Goal: Task Accomplishment & Management: Use online tool/utility

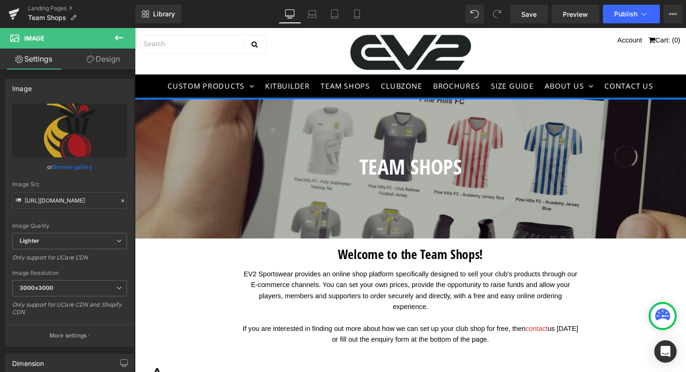
scroll to position [2669, 0]
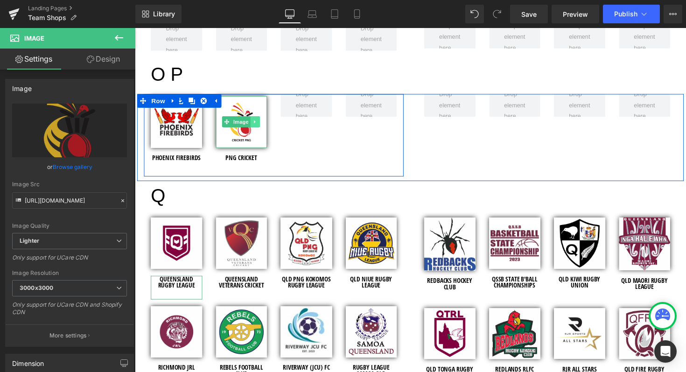
click at [257, 122] on icon at bounding box center [258, 124] width 5 height 6
click at [251, 124] on icon at bounding box center [253, 124] width 5 height 5
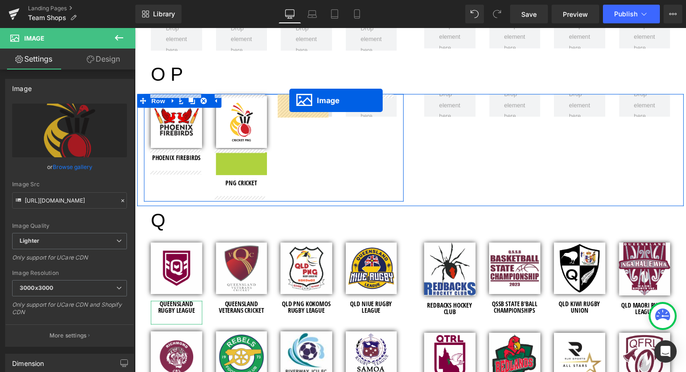
drag, startPoint x: 228, startPoint y: 180, endPoint x: 293, endPoint y: 102, distance: 101.7
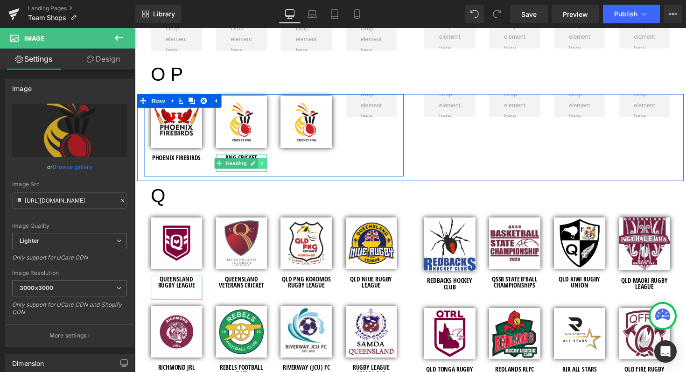
click at [264, 166] on icon at bounding box center [266, 167] width 5 height 6
click at [258, 166] on icon at bounding box center [260, 166] width 5 height 5
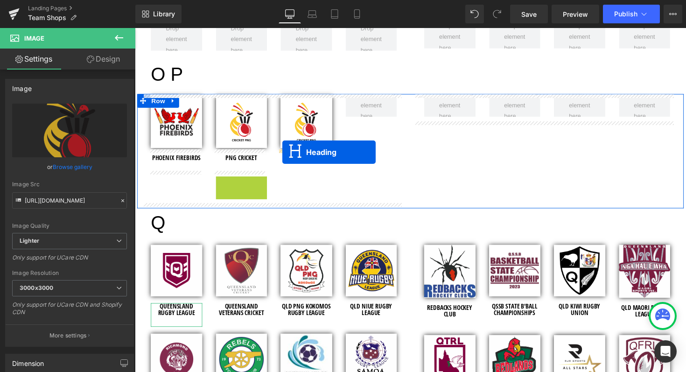
drag, startPoint x: 218, startPoint y: 186, endPoint x: 286, endPoint y: 155, distance: 75.0
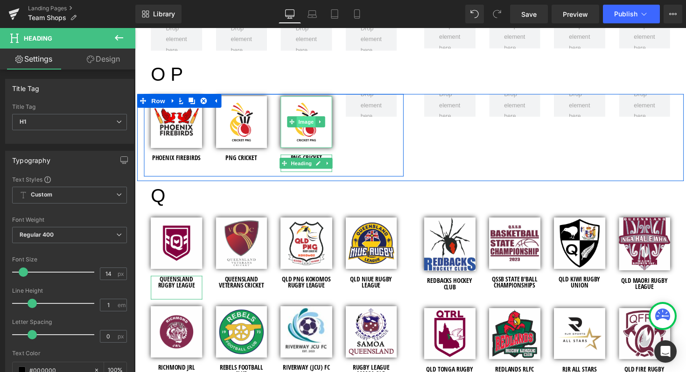
click at [306, 124] on span "Image" at bounding box center [310, 124] width 20 height 11
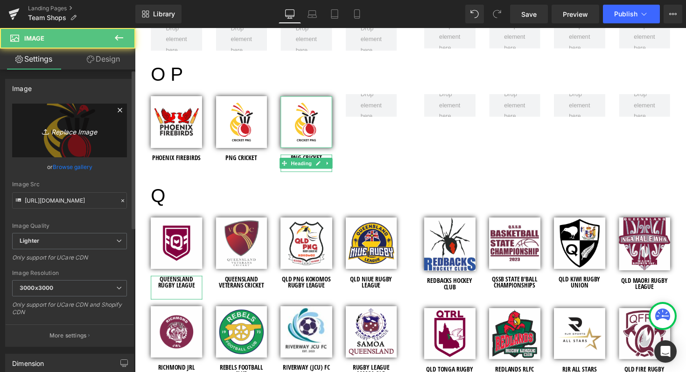
click at [68, 130] on icon "Replace Image" at bounding box center [69, 131] width 75 height 12
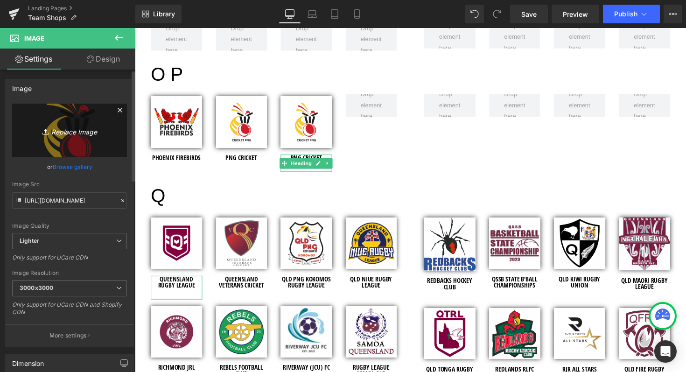
type input "C:\fakepath\Palmwoods Hinterland Hawks Cricket Club - Shopify Images - 2025.jpg"
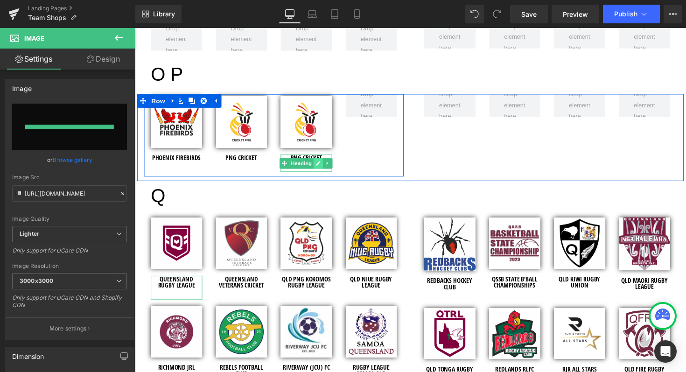
type input "[URL][DOMAIN_NAME]"
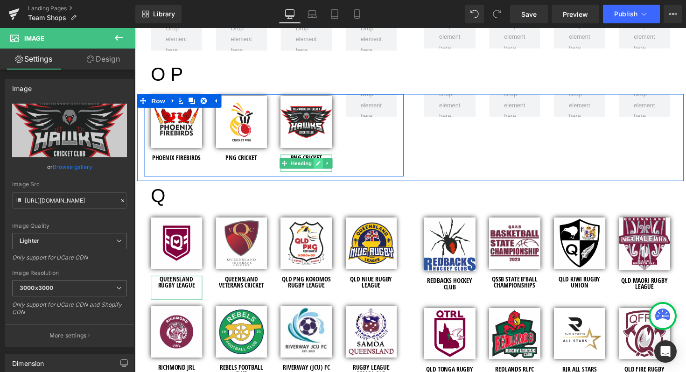
click at [322, 166] on icon at bounding box center [322, 167] width 5 height 6
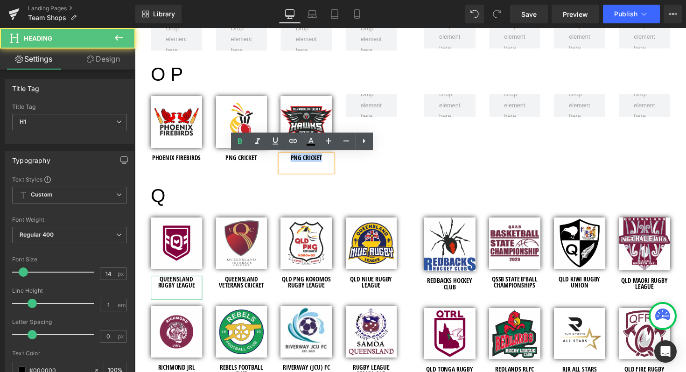
drag, startPoint x: 299, startPoint y: 160, endPoint x: 284, endPoint y: 160, distance: 14.5
click at [284, 160] on h1 "PNG CRICKET" at bounding box center [310, 161] width 53 height 7
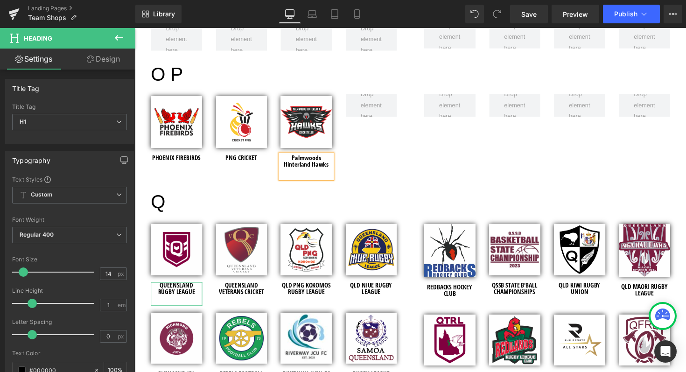
click at [381, 154] on div "Image PHOENIX FIREBIRDS Heading Image PNG CRICKET Heading Image Palmwoods Hinte…" at bounding box center [277, 141] width 266 height 91
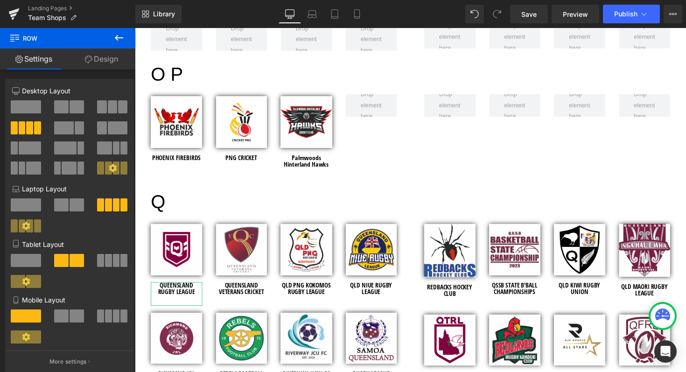
click at [120, 37] on icon at bounding box center [118, 37] width 11 height 11
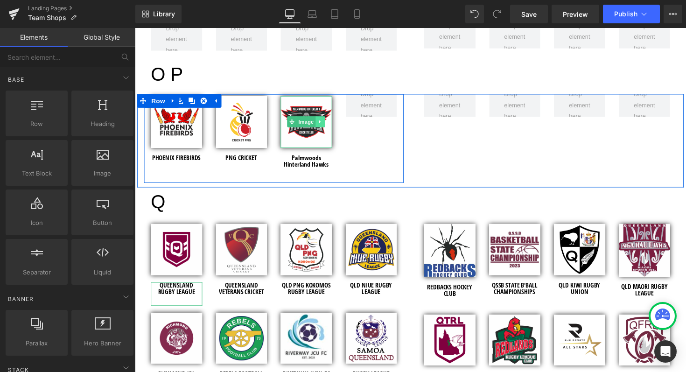
click at [323, 125] on icon at bounding box center [324, 124] width 5 height 6
click at [318, 124] on icon at bounding box center [319, 124] width 5 height 5
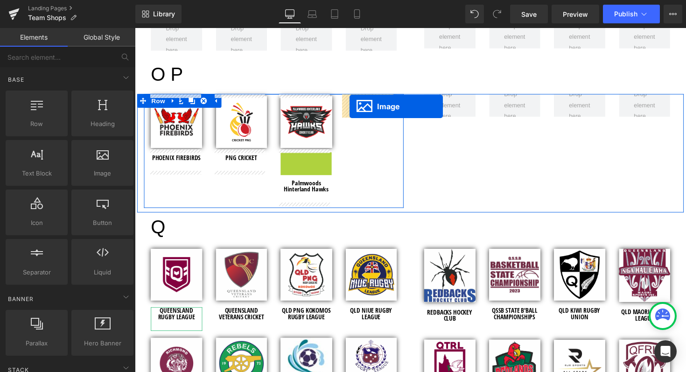
drag, startPoint x: 293, startPoint y: 180, endPoint x: 354, endPoint y: 107, distance: 95.0
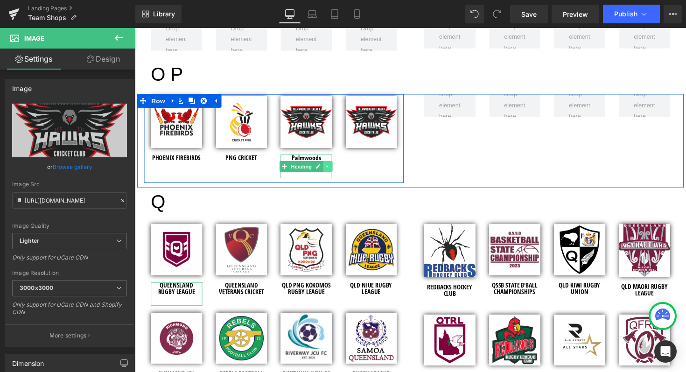
click at [330, 168] on icon at bounding box center [332, 170] width 5 height 6
click at [326, 168] on icon at bounding box center [327, 169] width 5 height 5
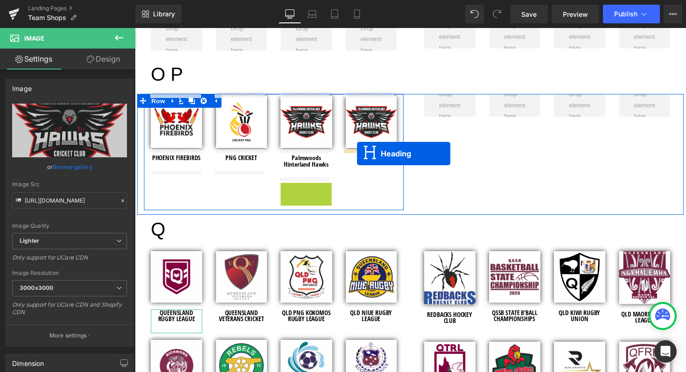
drag, startPoint x: 285, startPoint y: 199, endPoint x: 363, endPoint y: 157, distance: 88.3
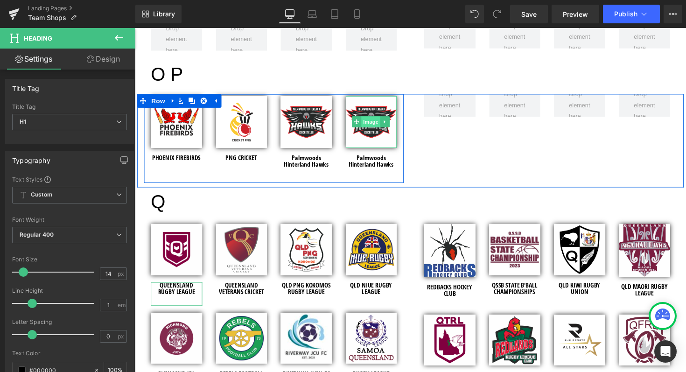
click at [373, 124] on span "Image" at bounding box center [377, 124] width 20 height 11
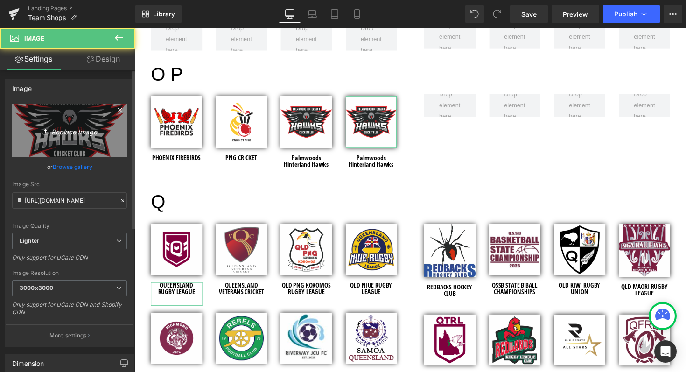
click at [68, 131] on icon "Replace Image" at bounding box center [69, 131] width 75 height 12
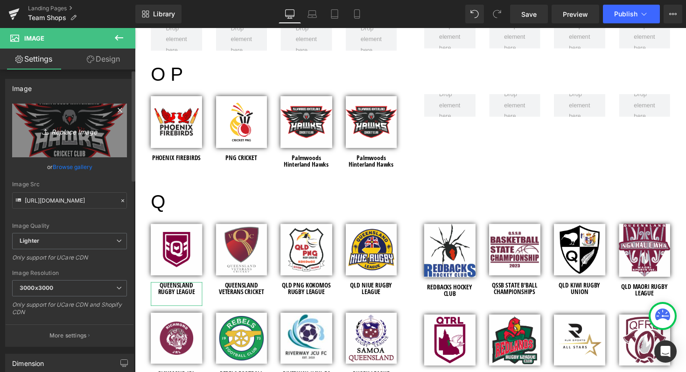
type input "C:\fakepath\Parkwood Sharks RLFC - Shopify Images - 2025 (1).jpg"
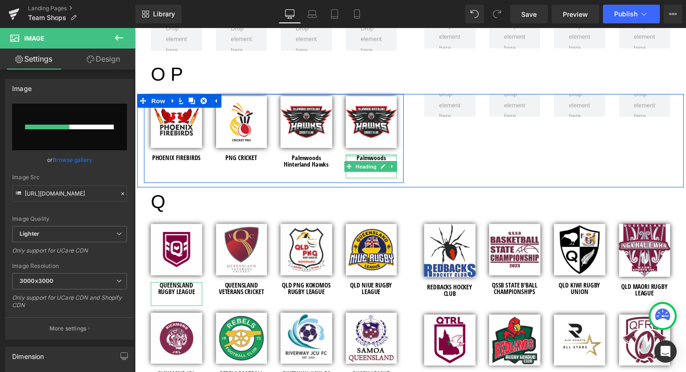
click at [391, 159] on div at bounding box center [377, 159] width 53 height 2
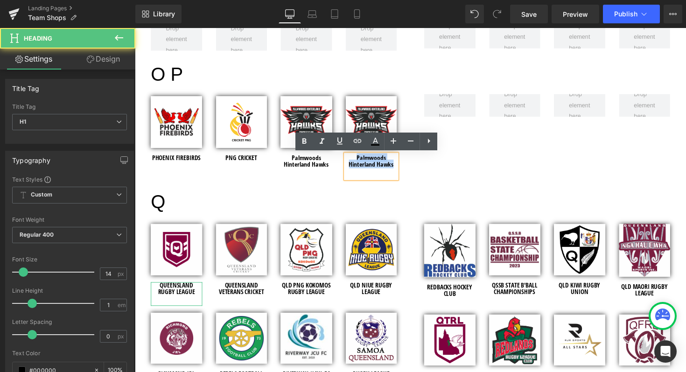
drag, startPoint x: 397, startPoint y: 167, endPoint x: 358, endPoint y: 160, distance: 39.4
click at [358, 160] on h1 "Palmwoods Hinterland Hawks" at bounding box center [377, 164] width 53 height 13
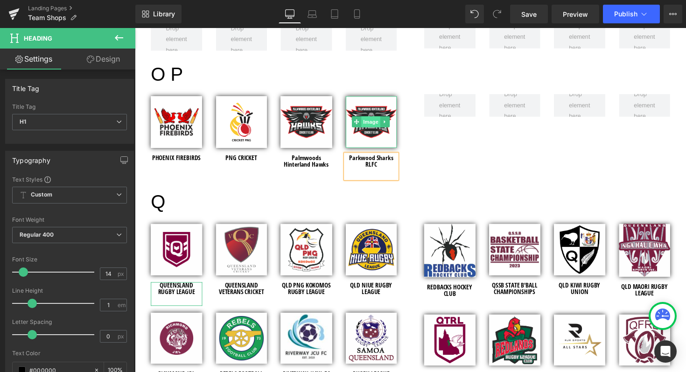
click at [370, 124] on span "Image" at bounding box center [377, 124] width 20 height 11
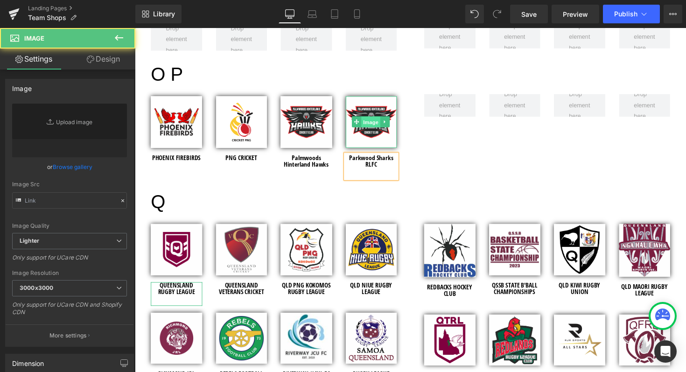
type input "[URL][DOMAIN_NAME]"
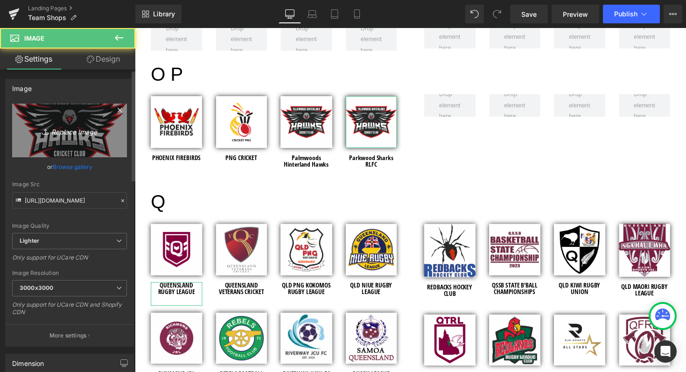
click at [64, 131] on icon "Replace Image" at bounding box center [69, 131] width 75 height 12
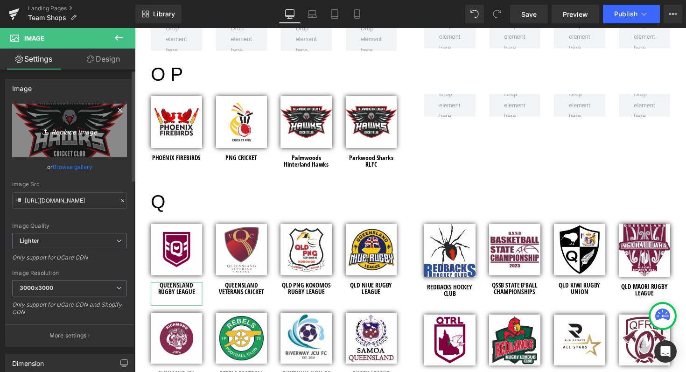
type input "C:\fakepath\Parkwood Sharks RLFC - Shopify Images - 2025.jpg"
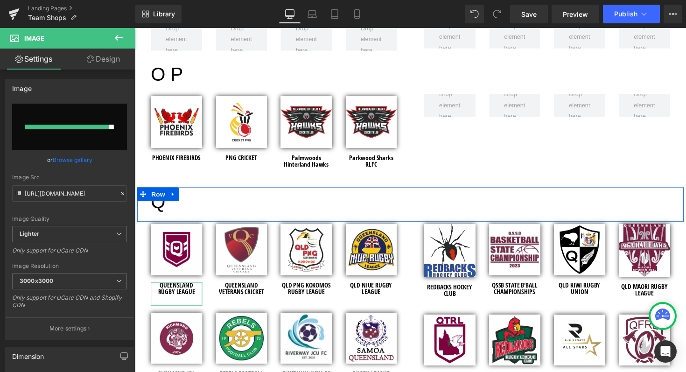
type input "[URL][DOMAIN_NAME]"
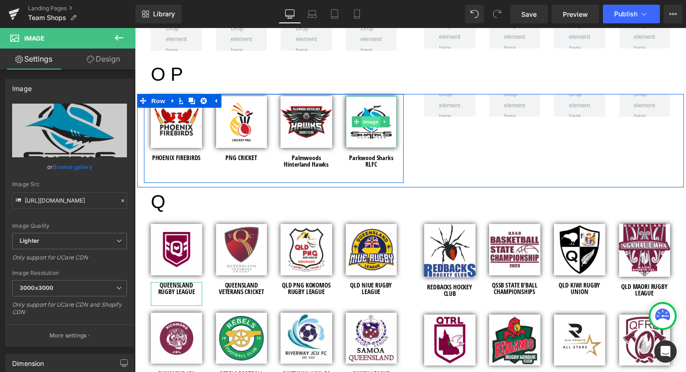
click at [371, 124] on span "Image" at bounding box center [377, 124] width 20 height 11
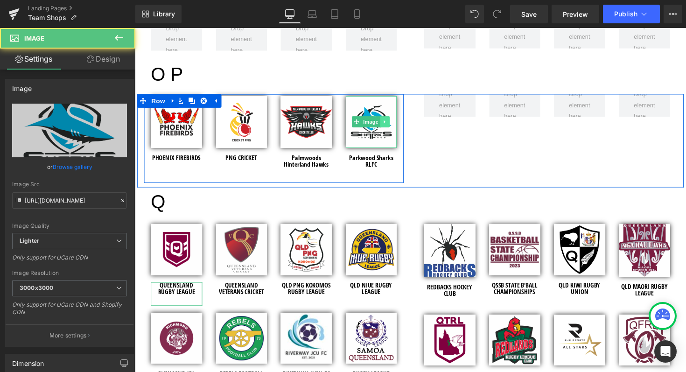
click at [390, 125] on icon at bounding box center [391, 124] width 5 height 6
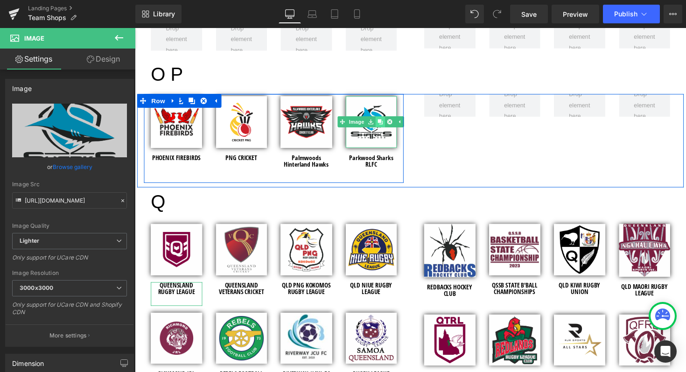
click at [384, 126] on icon at bounding box center [386, 124] width 5 height 6
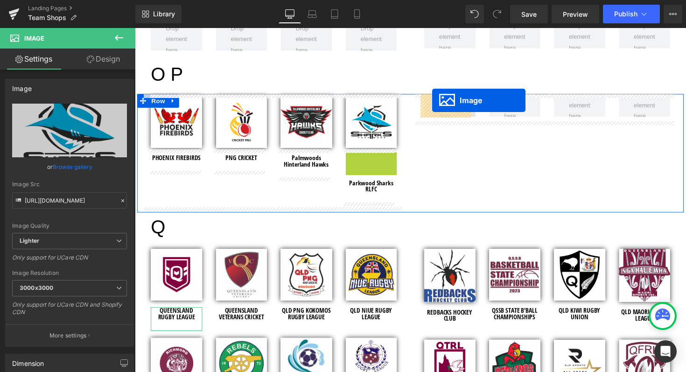
drag, startPoint x: 359, startPoint y: 179, endPoint x: 440, endPoint y: 102, distance: 111.2
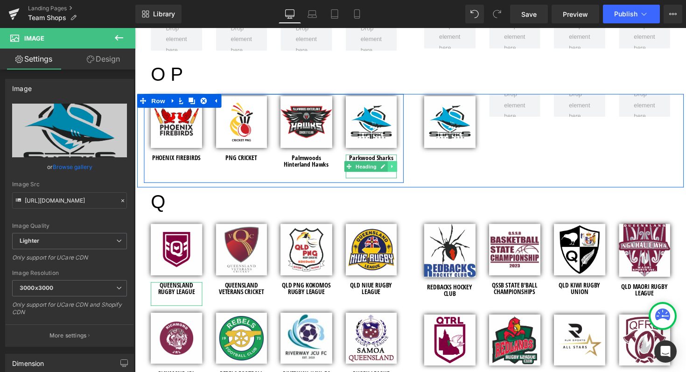
click at [398, 168] on icon at bounding box center [398, 169] width 1 height 3
click at [391, 168] on icon at bounding box center [393, 169] width 5 height 5
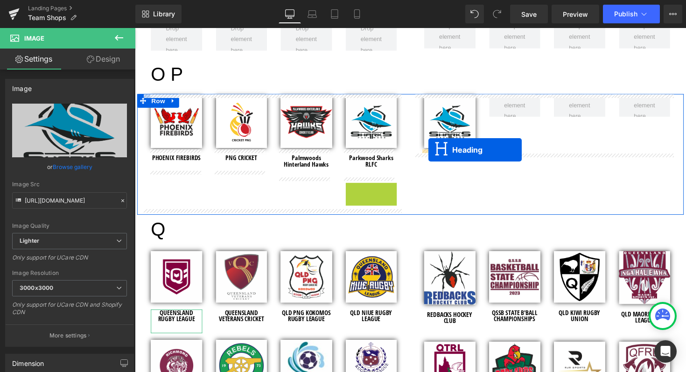
drag, startPoint x: 351, startPoint y: 196, endPoint x: 435, endPoint y: 153, distance: 95.2
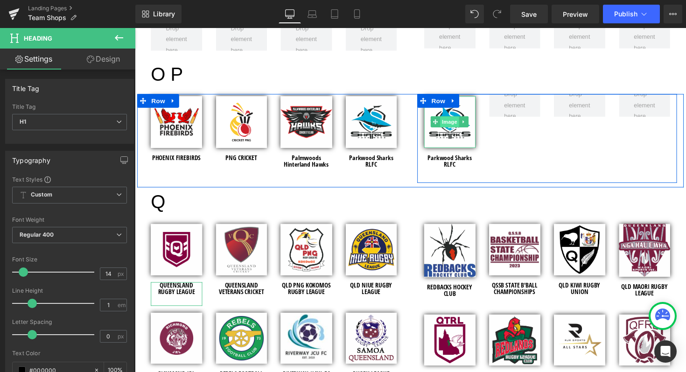
click at [451, 124] on span "Image" at bounding box center [457, 124] width 20 height 11
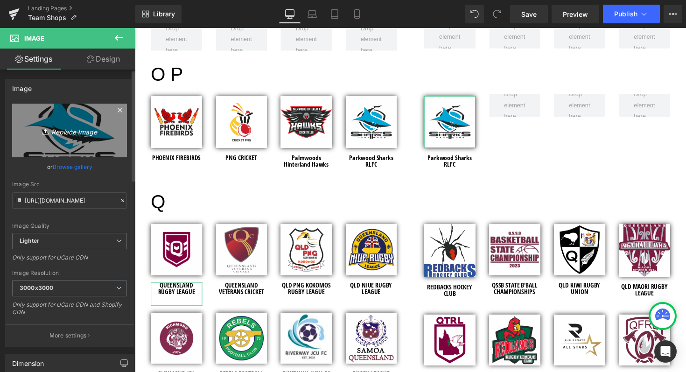
click at [71, 129] on icon "Replace Image" at bounding box center [69, 131] width 75 height 12
type input "C:\fakepath\Pine Rivers Cricket Club - Shopify Images - 2024 (1).jpg"
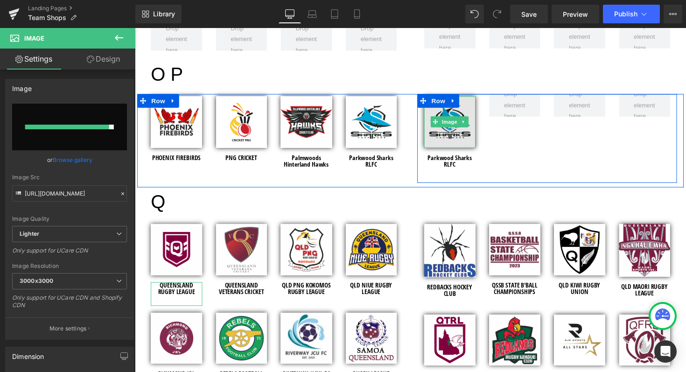
type input "[URL][DOMAIN_NAME]"
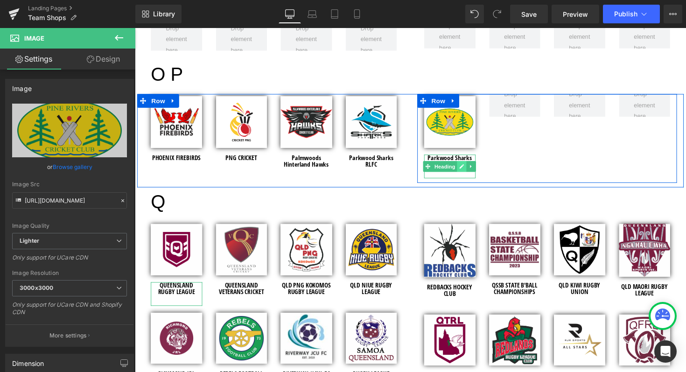
click at [467, 167] on icon at bounding box center [469, 170] width 5 height 6
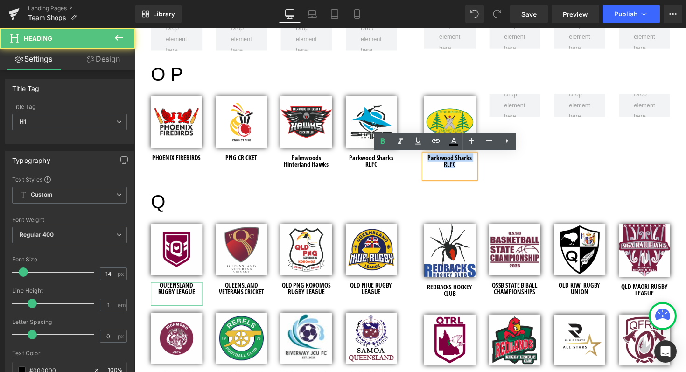
drag, startPoint x: 462, startPoint y: 168, endPoint x: 430, endPoint y: 161, distance: 33.4
click at [431, 161] on h1 "Parkwood Sharks RLFC" at bounding box center [457, 164] width 53 height 13
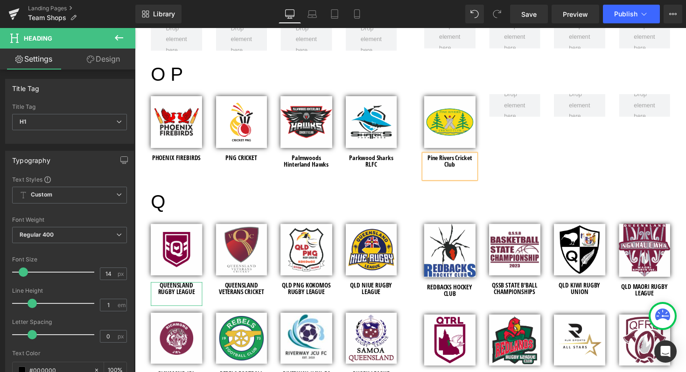
click at [520, 166] on div "Image Pine Rivers Cricket Club Heading Row" at bounding box center [557, 141] width 266 height 91
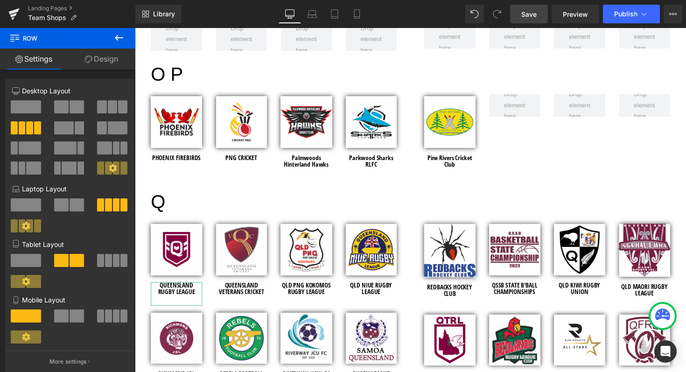
click at [524, 15] on span "Save" at bounding box center [528, 14] width 15 height 10
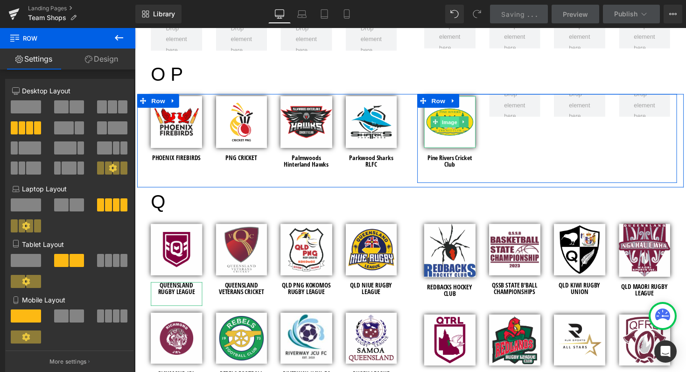
click at [457, 124] on span "Image" at bounding box center [457, 124] width 20 height 11
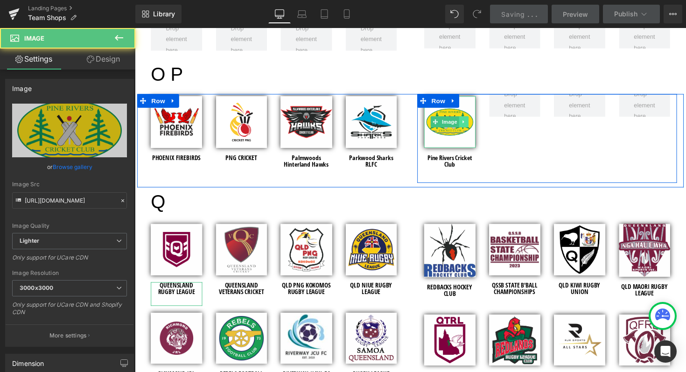
click at [469, 125] on icon at bounding box center [471, 124] width 5 height 6
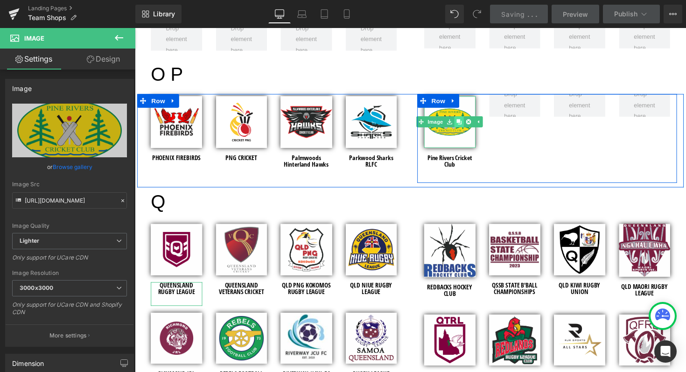
click at [466, 124] on icon at bounding box center [466, 124] width 5 height 5
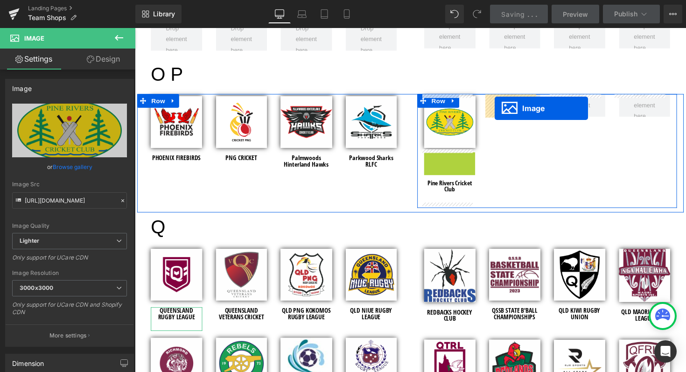
drag, startPoint x: 440, startPoint y: 179, endPoint x: 503, endPoint y: 110, distance: 94.1
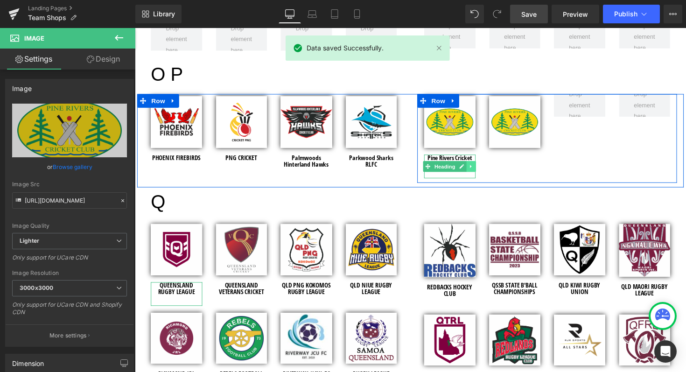
click at [477, 169] on icon at bounding box center [479, 170] width 5 height 6
click at [472, 169] on icon at bounding box center [474, 169] width 5 height 5
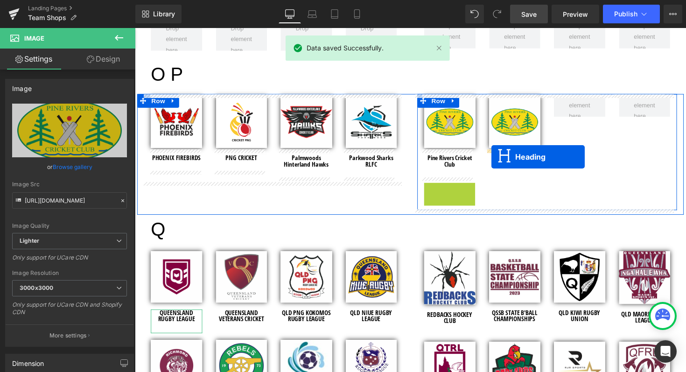
drag, startPoint x: 430, startPoint y: 200, endPoint x: 500, endPoint y: 159, distance: 80.5
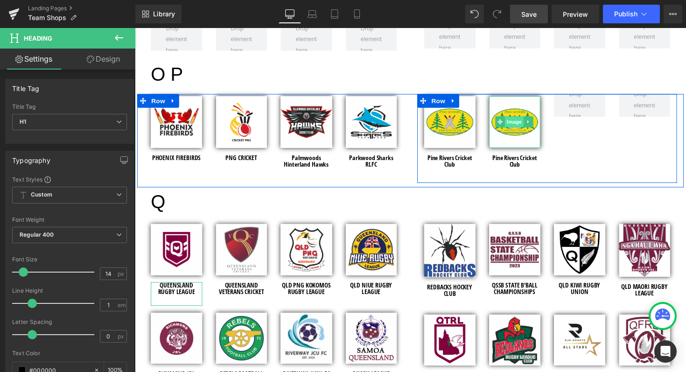
click at [519, 124] on span "Image" at bounding box center [524, 124] width 20 height 11
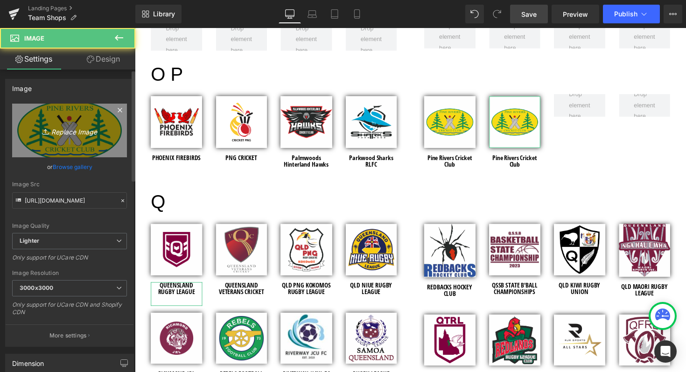
click at [59, 129] on icon "Replace Image" at bounding box center [69, 131] width 75 height 12
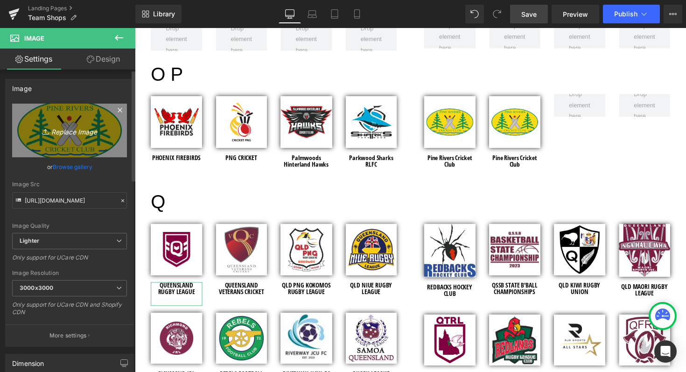
type input "C:\fakepath\Pittsworth Danes SRL - Shopify - 2025.jpg"
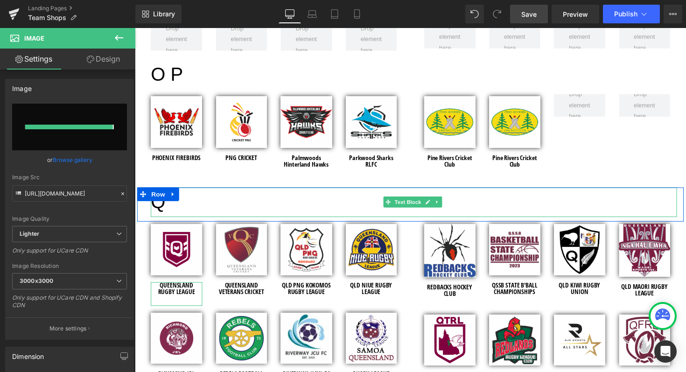
type input "[URL][DOMAIN_NAME]"
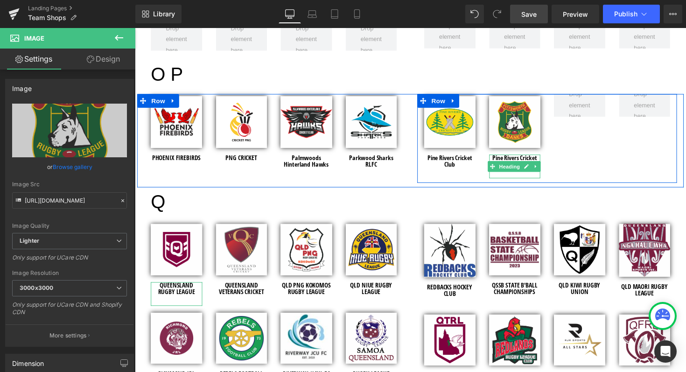
click at [530, 162] on h1 "Pine Rivers Cricket Club" at bounding box center [524, 164] width 53 height 13
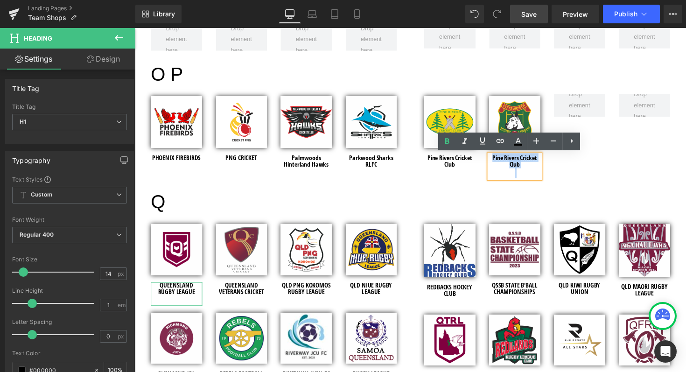
drag, startPoint x: 527, startPoint y: 170, endPoint x: 495, endPoint y: 160, distance: 33.3
click at [498, 160] on div "Pine Rivers Cricket Club" at bounding box center [524, 170] width 53 height 24
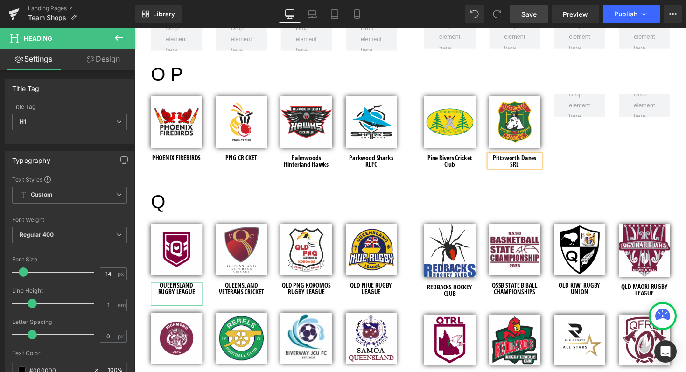
click at [573, 185] on div "Image Pine Rivers Cricket Club Heading Image Pittsworth Danes SRL Heading Row" at bounding box center [557, 141] width 266 height 91
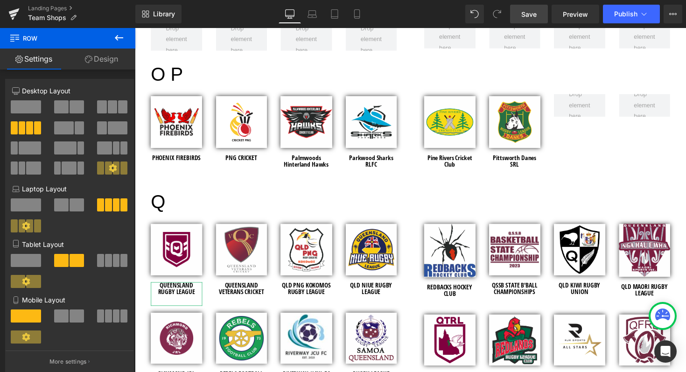
drag, startPoint x: 530, startPoint y: 11, endPoint x: 32, endPoint y: 98, distance: 504.9
click at [530, 11] on span "Save" at bounding box center [528, 14] width 15 height 10
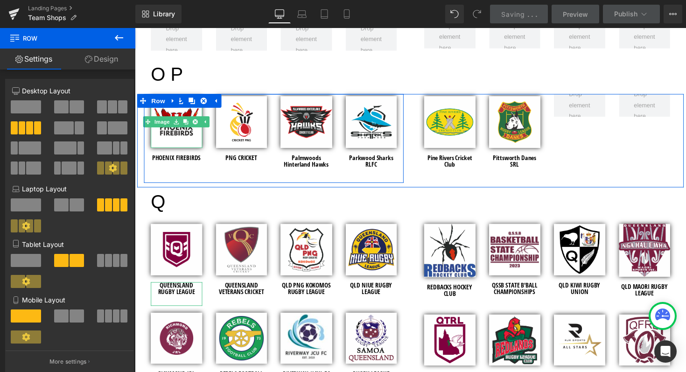
click at [170, 137] on img at bounding box center [177, 124] width 53 height 53
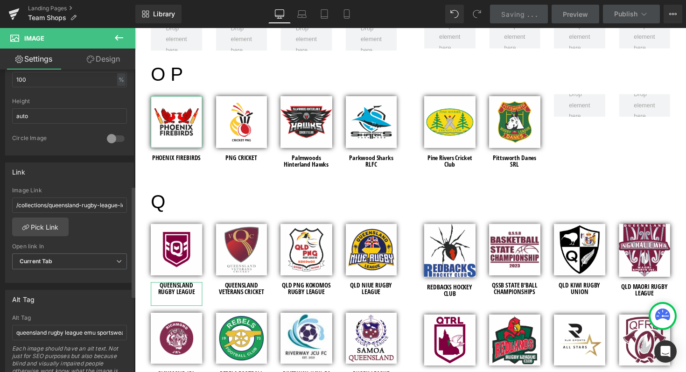
scroll to position [330, 0]
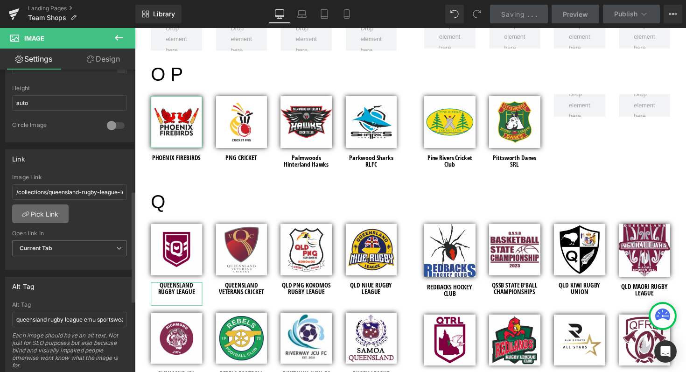
click at [34, 210] on link "Pick Link" at bounding box center [40, 213] width 56 height 19
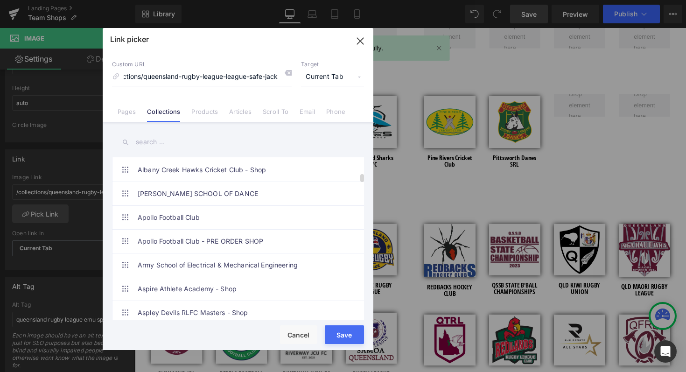
scroll to position [572, 0]
click at [163, 145] on input "text" at bounding box center [238, 142] width 252 height 21
click at [365, 38] on icon "button" at bounding box center [360, 41] width 15 height 15
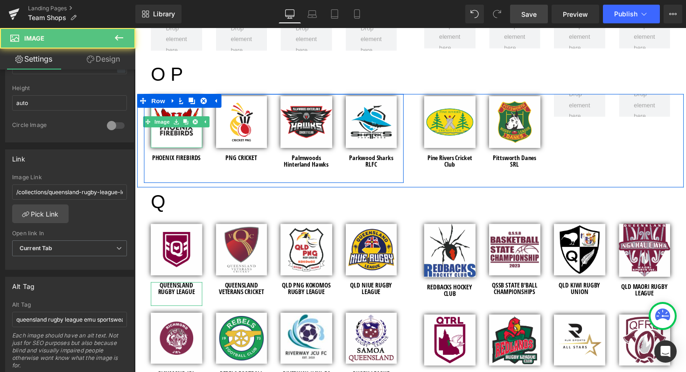
click at [186, 139] on img at bounding box center [177, 124] width 53 height 53
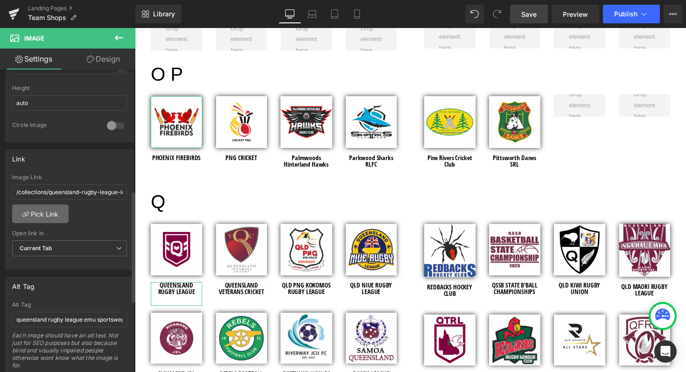
click at [48, 214] on link "Pick Link" at bounding box center [40, 213] width 56 height 19
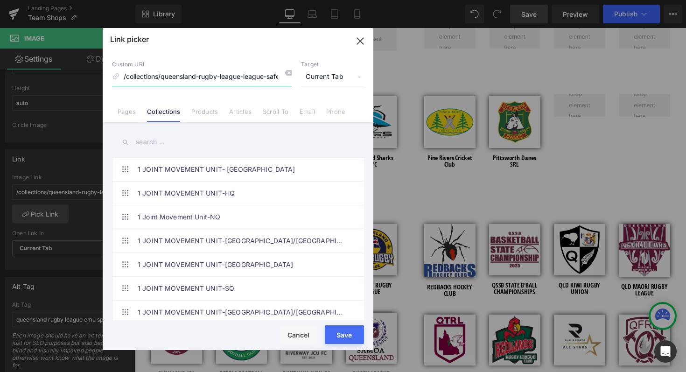
scroll to position [0, 20]
click at [170, 141] on input "text" at bounding box center [238, 142] width 252 height 21
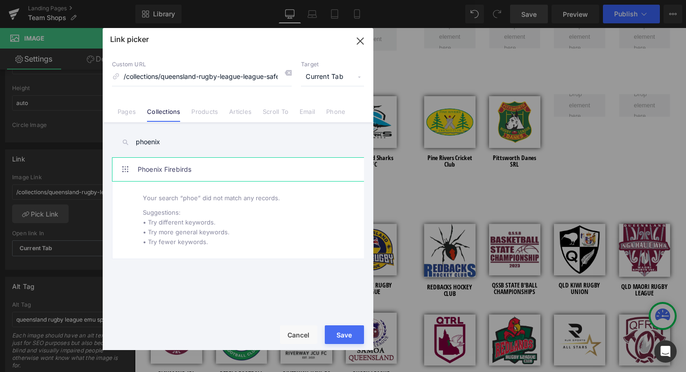
type input "phoenix"
click at [176, 169] on link "Phoenix Firebirds" at bounding box center [240, 169] width 205 height 23
type input "/collections/phoenix-firebirds"
click at [342, 334] on div "Rendering Content" at bounding box center [342, 335] width 57 height 10
click at [334, 328] on button "Save" at bounding box center [344, 334] width 39 height 19
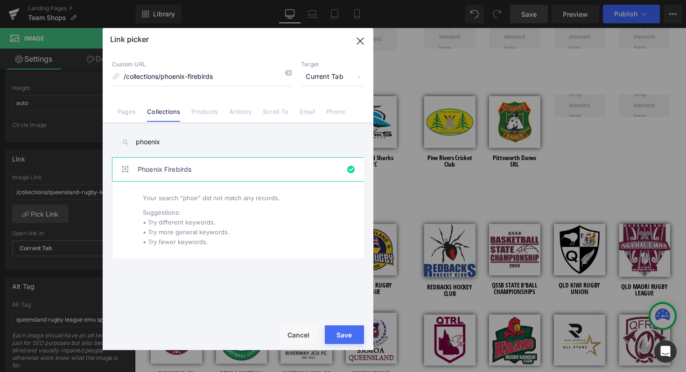
type input "/collections/phoenix-firebirds"
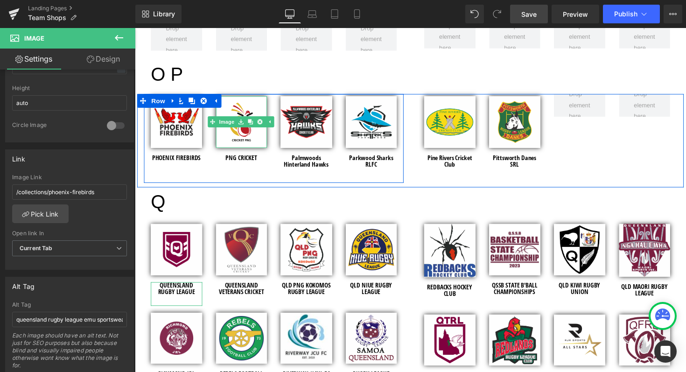
click at [228, 134] on img at bounding box center [244, 124] width 53 height 52
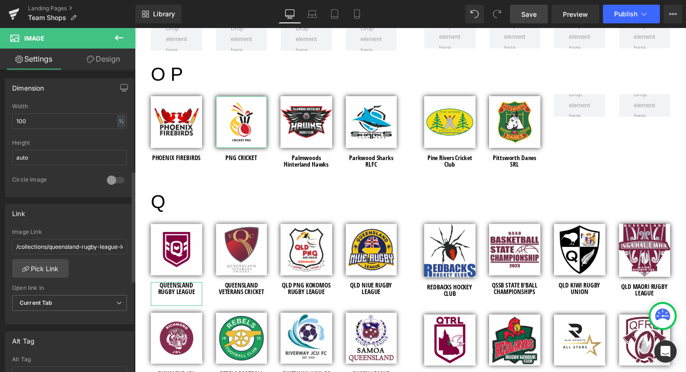
scroll to position [285, 0]
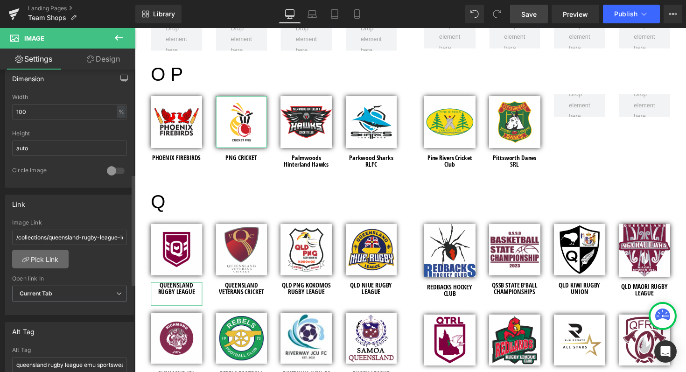
click at [45, 254] on link "Pick Link" at bounding box center [40, 259] width 56 height 19
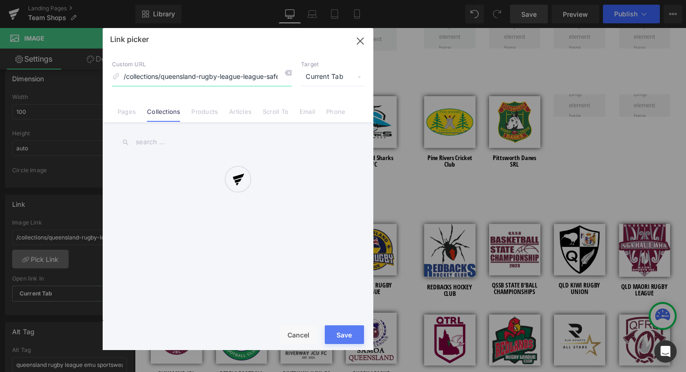
scroll to position [0, 20]
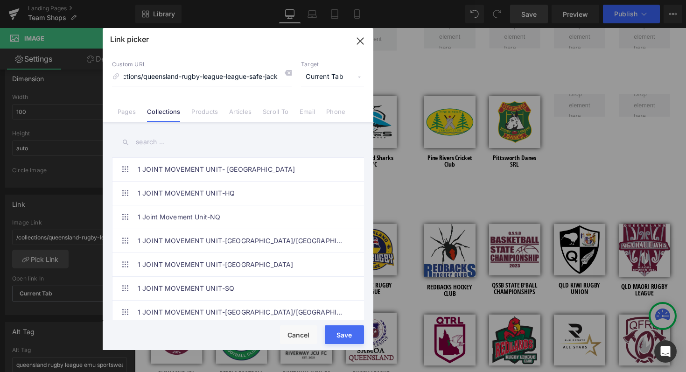
click at [149, 143] on input "text" at bounding box center [238, 142] width 252 height 21
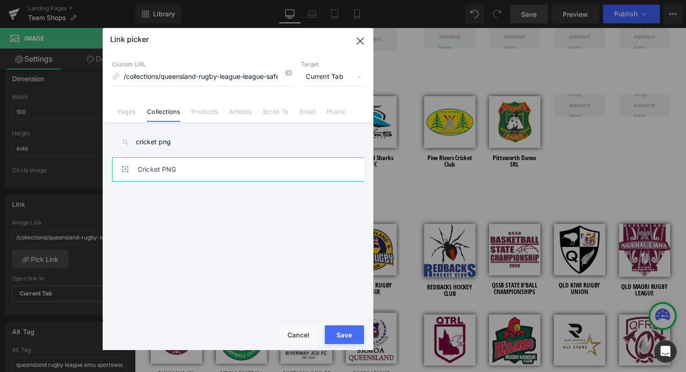
type input "cricket png"
click at [166, 172] on link "Cricket PNG" at bounding box center [240, 169] width 205 height 23
type input "/collections/cricket-png"
click at [345, 335] on div "Rendering Content" at bounding box center [342, 335] width 57 height 10
click at [333, 327] on button "Save" at bounding box center [344, 334] width 39 height 19
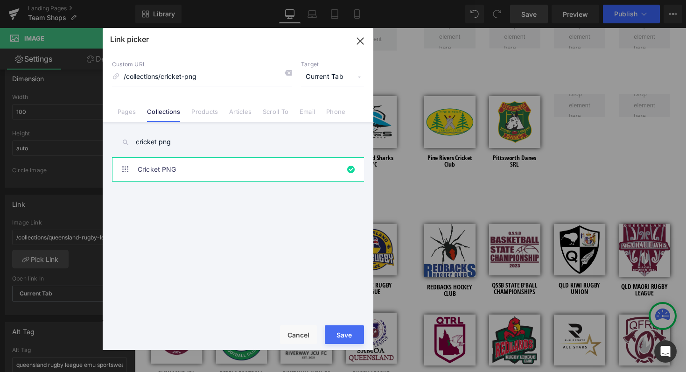
type input "/collections/cricket-png"
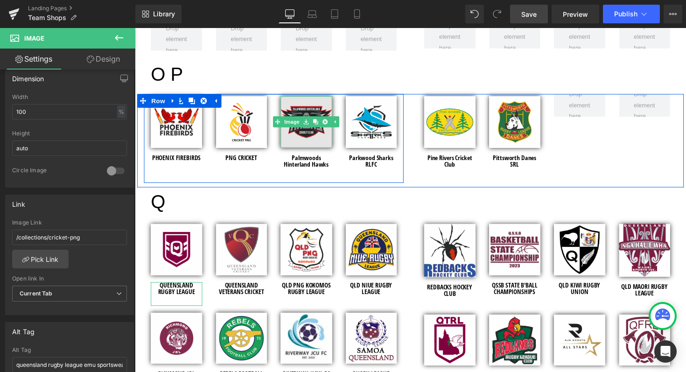
click at [292, 141] on img at bounding box center [310, 124] width 53 height 53
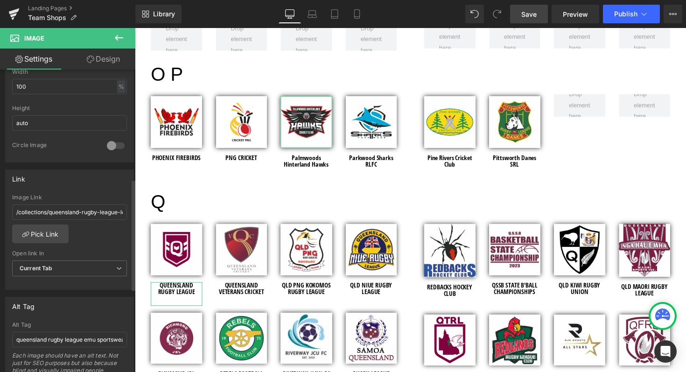
scroll to position [312, 0]
click at [37, 232] on link "Pick Link" at bounding box center [40, 232] width 56 height 19
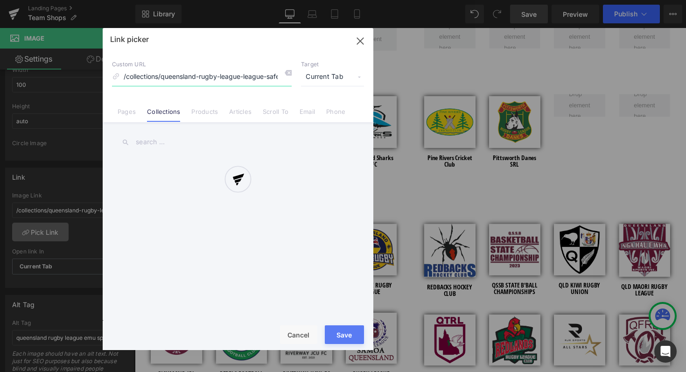
scroll to position [0, 20]
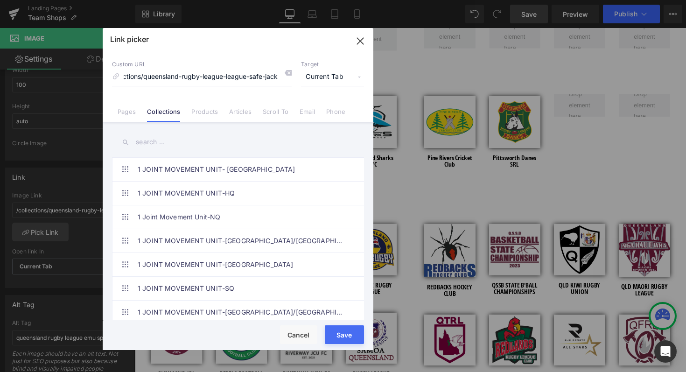
click at [163, 143] on input "text" at bounding box center [238, 142] width 252 height 21
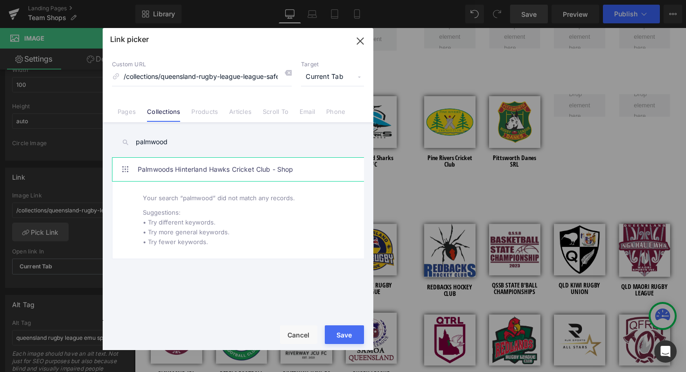
type input "palmwood"
click at [242, 169] on link "Palmwoods Hinterland Hawks Cricket Club - Shop" at bounding box center [240, 169] width 205 height 23
type input "/collections/palmwoods-hinterland-hawks-cricket-club-shop"
click at [331, 329] on button "Save" at bounding box center [344, 334] width 39 height 19
type input "/collections/palmwoods-hinterland-hawks-cricket-club-shop"
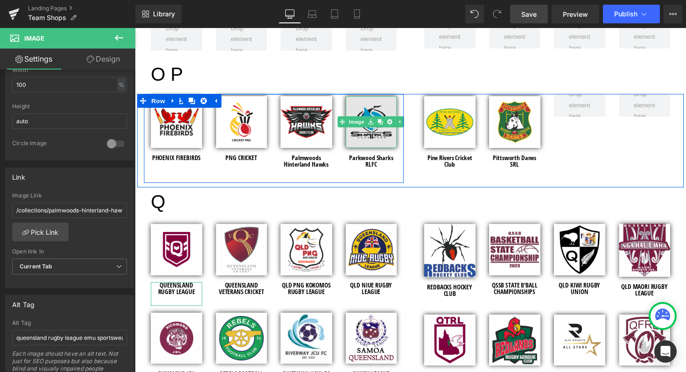
click at [369, 142] on img at bounding box center [377, 124] width 53 height 53
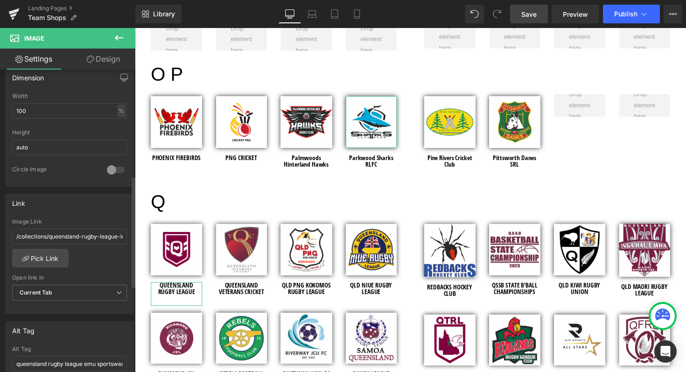
scroll to position [289, 0]
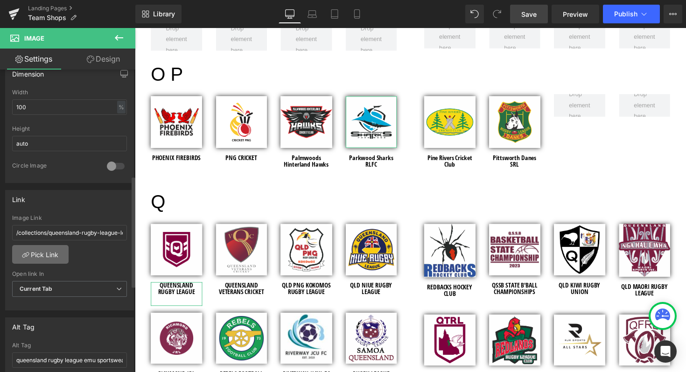
click at [40, 254] on link "Pick Link" at bounding box center [40, 254] width 56 height 19
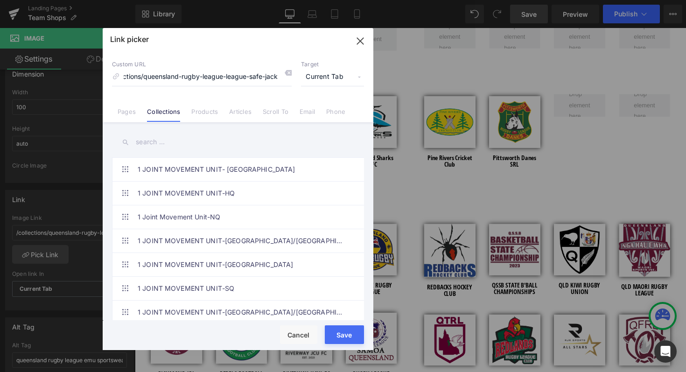
scroll to position [0, 0]
click at [161, 141] on input "text" at bounding box center [238, 142] width 252 height 21
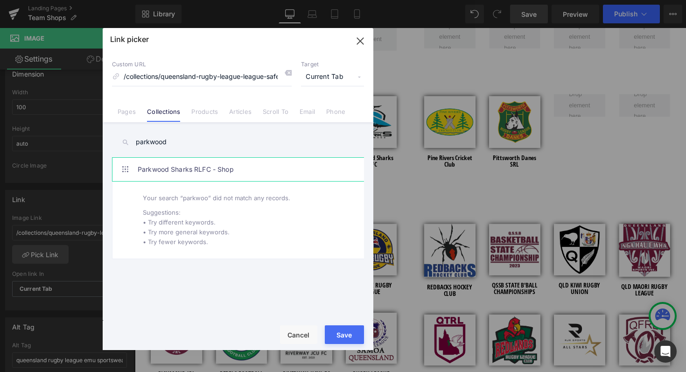
type input "parkwood"
click at [228, 171] on link "Parkwood Sharks RLFC - Shop" at bounding box center [240, 169] width 205 height 23
type input "/collections/parkwood-sharks-rlfc-shop"
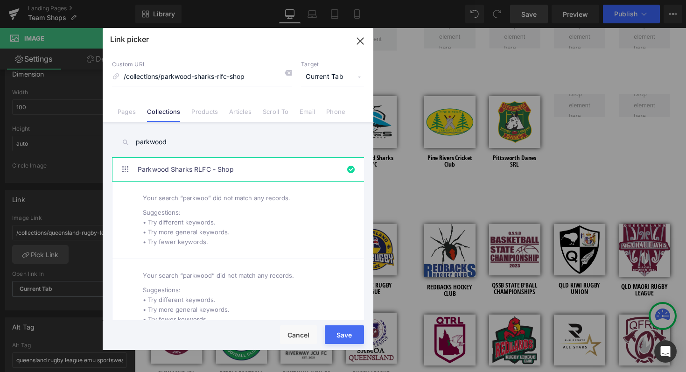
click at [329, 330] on div "Rendering Content" at bounding box center [342, 335] width 57 height 10
click at [334, 329] on button "Save" at bounding box center [344, 334] width 39 height 19
type input "/collections/parkwood-sharks-rlfc-shop"
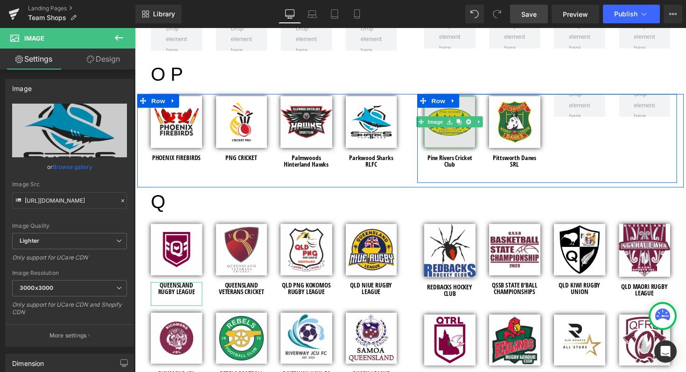
click at [443, 140] on img at bounding box center [457, 124] width 53 height 53
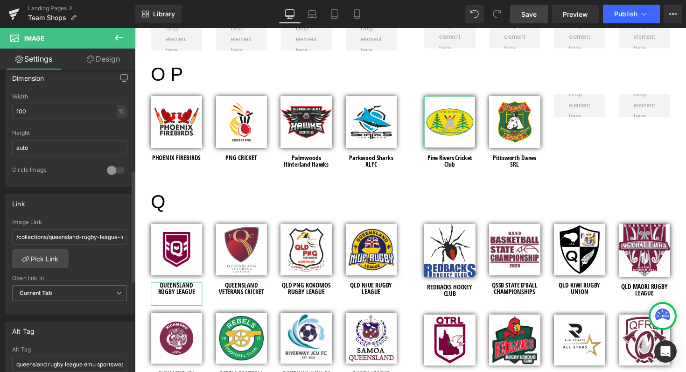
scroll to position [286, 0]
click at [40, 257] on link "Pick Link" at bounding box center [40, 257] width 56 height 19
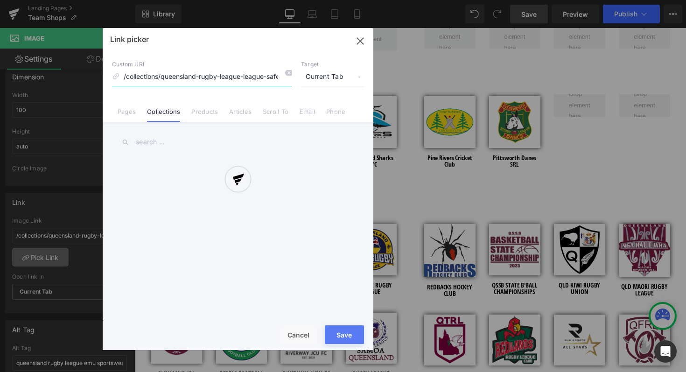
scroll to position [0, 20]
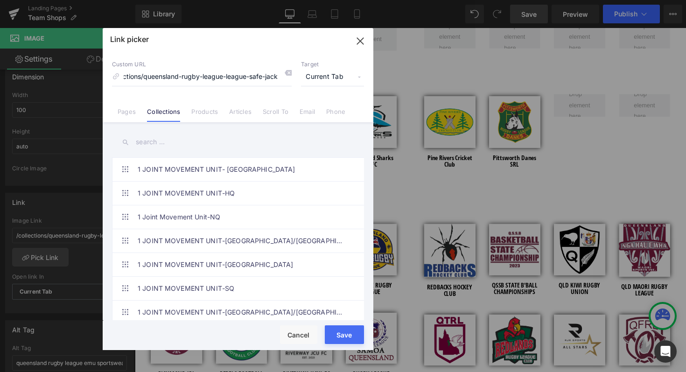
click at [154, 147] on input "text" at bounding box center [238, 142] width 252 height 21
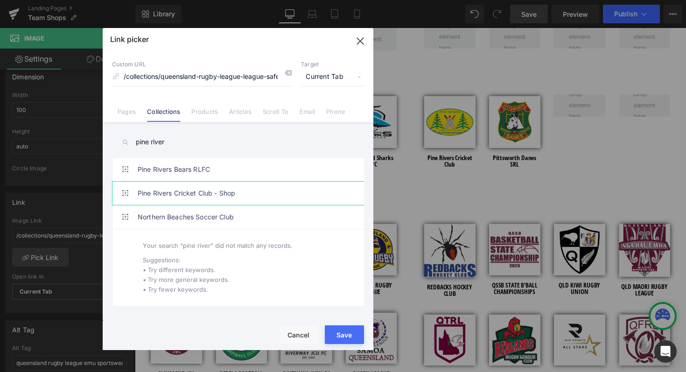
type input "pine river"
click at [185, 193] on link "Pine Rivers Cricket Club - Shop" at bounding box center [240, 192] width 205 height 23
type input "/collections/pine-rivers-cricket-club-shop"
click at [349, 329] on button "Save" at bounding box center [344, 334] width 39 height 19
type input "/collections/pine-rivers-cricket-club-shop"
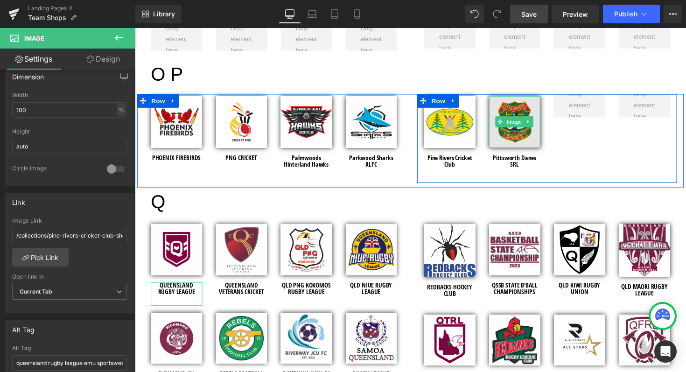
click at [519, 137] on img at bounding box center [524, 124] width 53 height 53
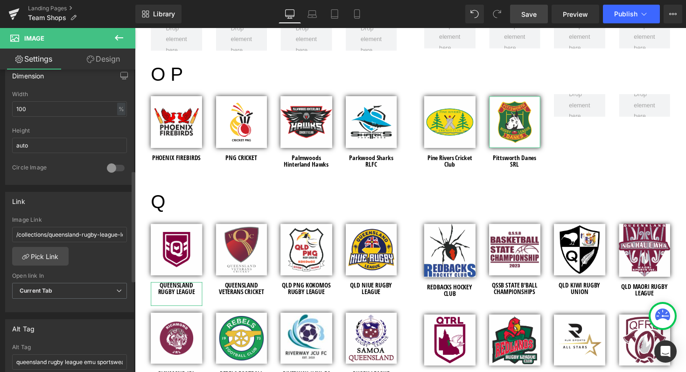
scroll to position [293, 0]
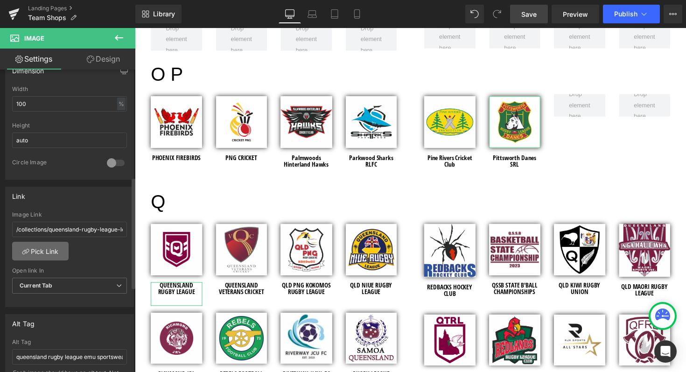
click at [42, 244] on link "Pick Link" at bounding box center [40, 251] width 56 height 19
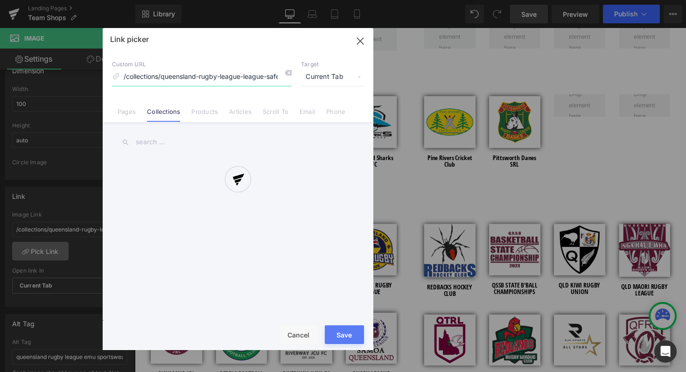
scroll to position [0, 20]
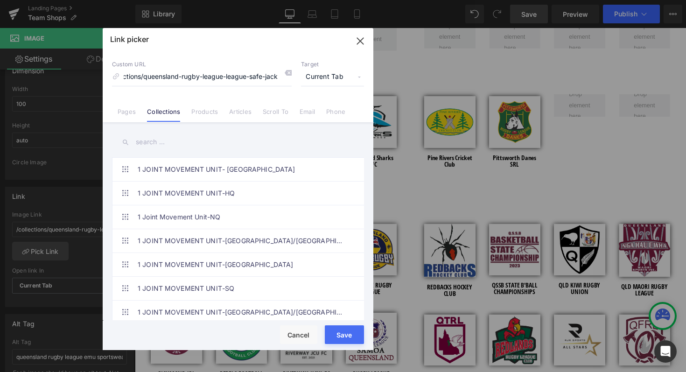
click at [159, 139] on input "text" at bounding box center [238, 142] width 252 height 21
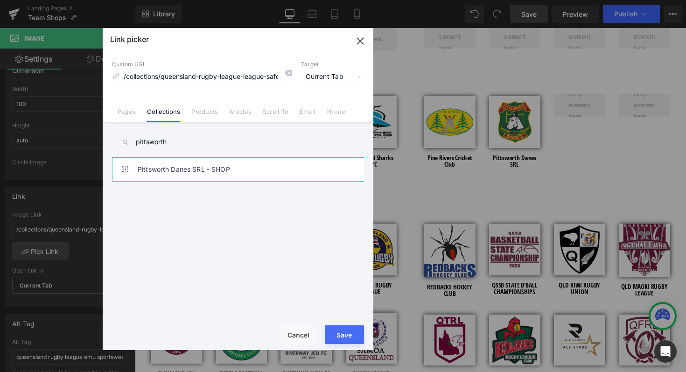
type input "pittsworth"
click at [211, 172] on link "Pittsworth Danes SRL - SHOP" at bounding box center [240, 169] width 205 height 23
type input "/collections/pittsworth-danes-srl-shop"
click at [332, 329] on button "Save" at bounding box center [344, 334] width 39 height 19
type input "/collections/pittsworth-danes-srl-shop"
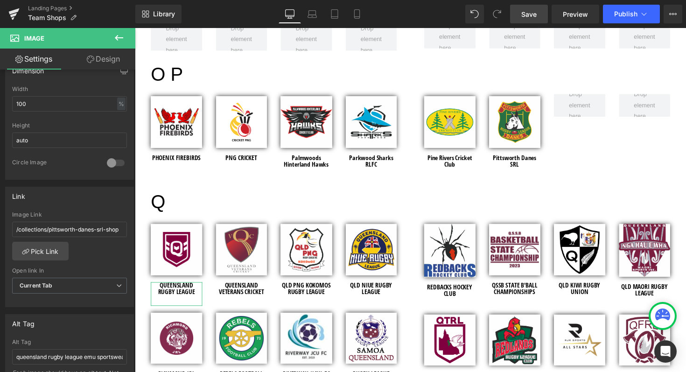
drag, startPoint x: 521, startPoint y: 11, endPoint x: 416, endPoint y: 125, distance: 154.5
click at [521, 11] on link "Save" at bounding box center [529, 14] width 38 height 19
click at [534, 14] on span "Save" at bounding box center [528, 14] width 15 height 10
